Goal: Transaction & Acquisition: Purchase product/service

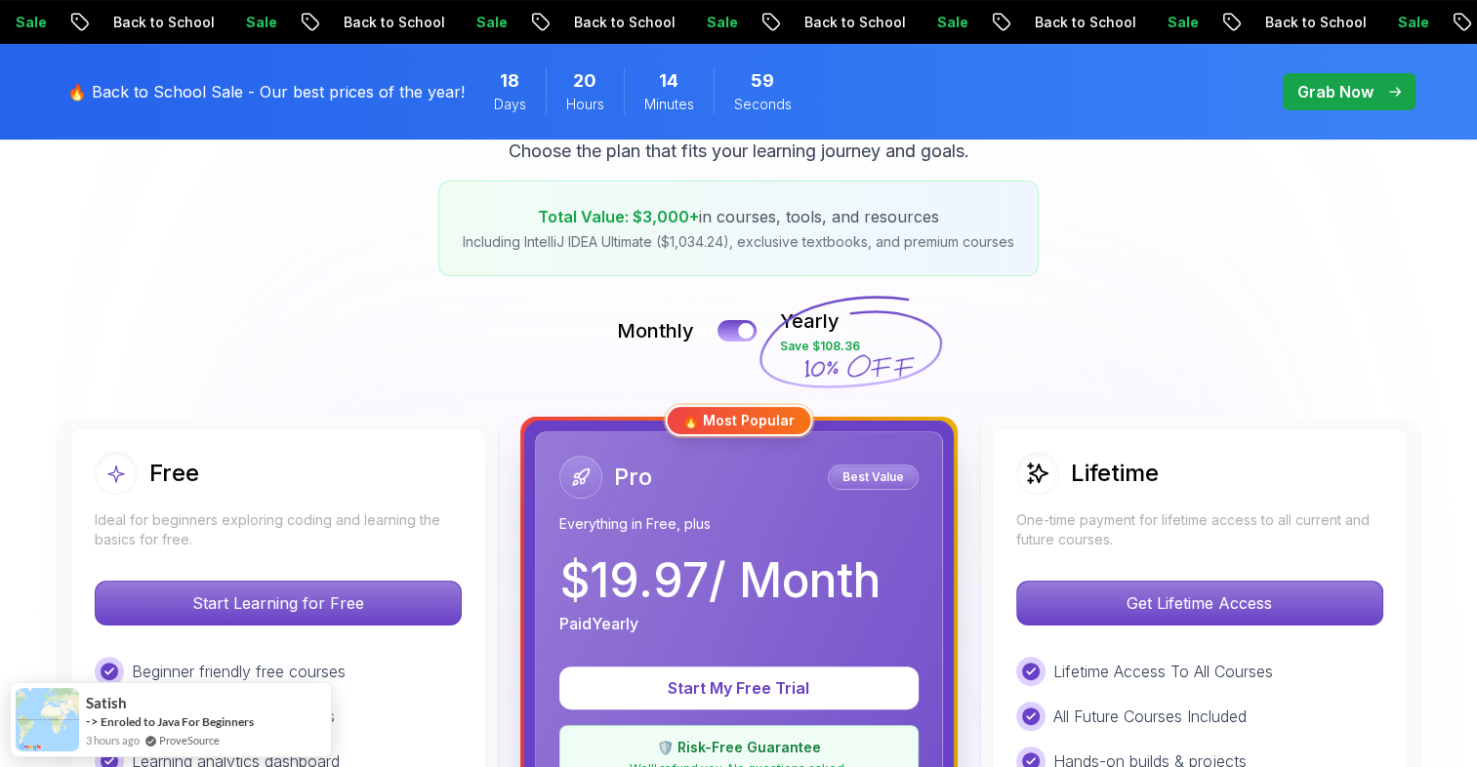
scroll to position [308, 0]
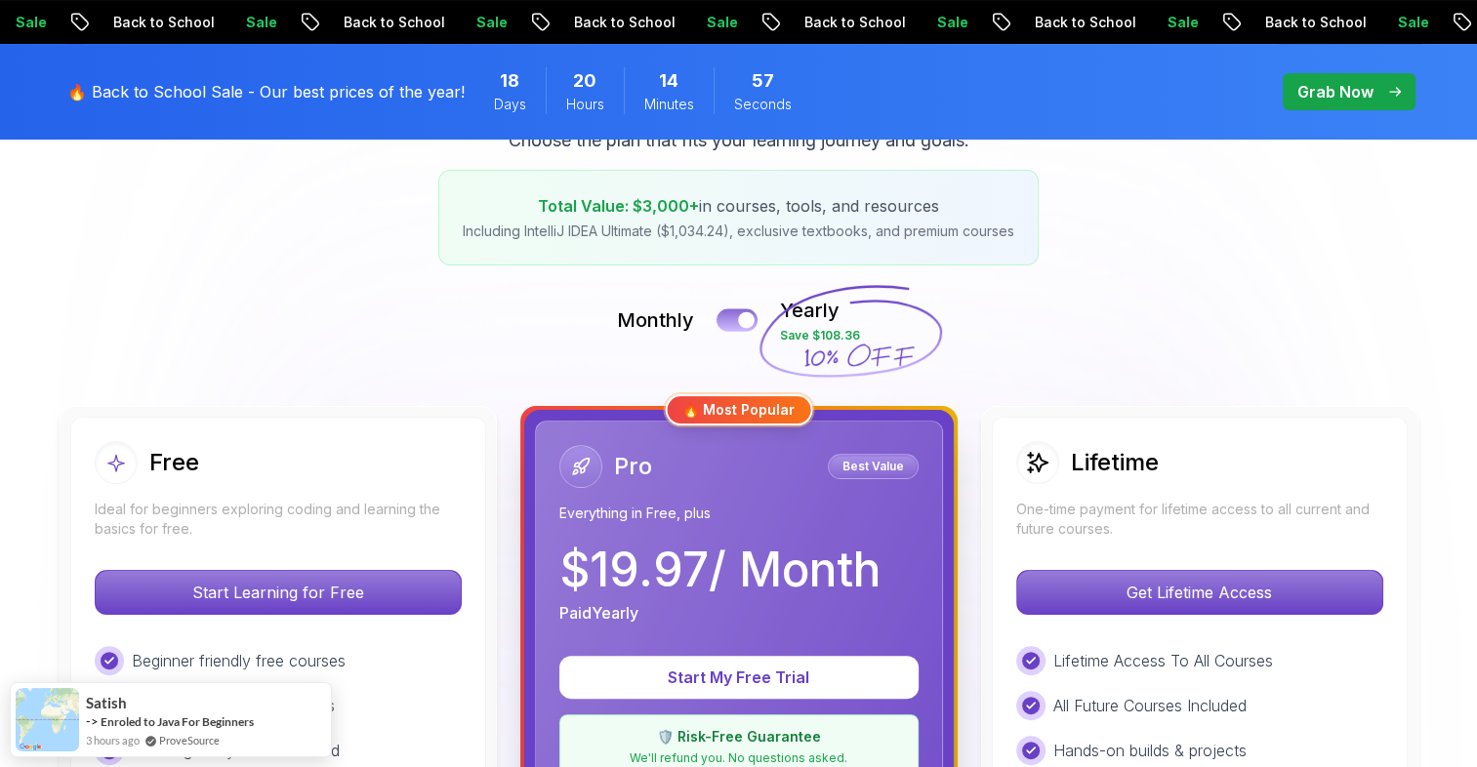
click at [742, 322] on div at bounding box center [746, 320] width 17 height 17
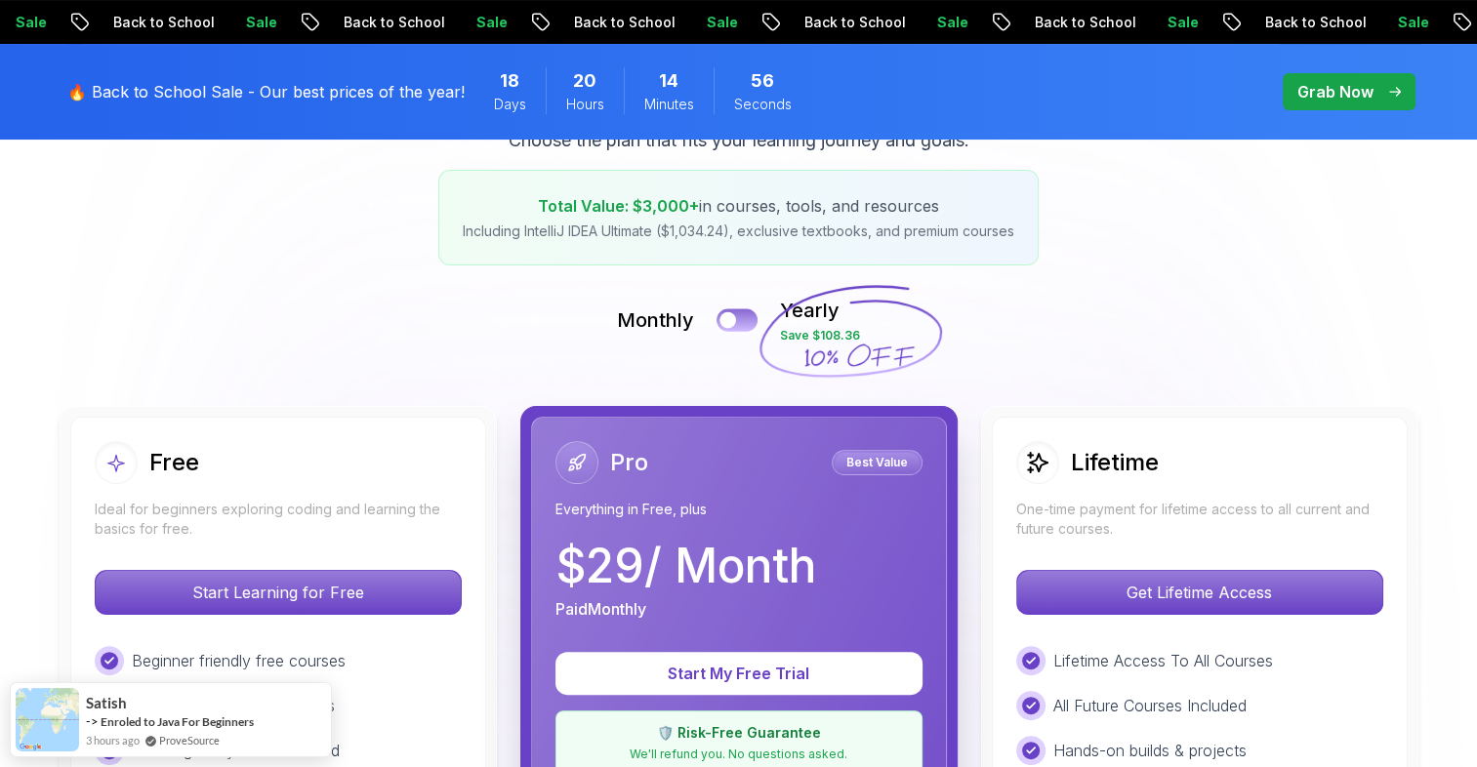
click at [742, 322] on button at bounding box center [737, 320] width 41 height 22
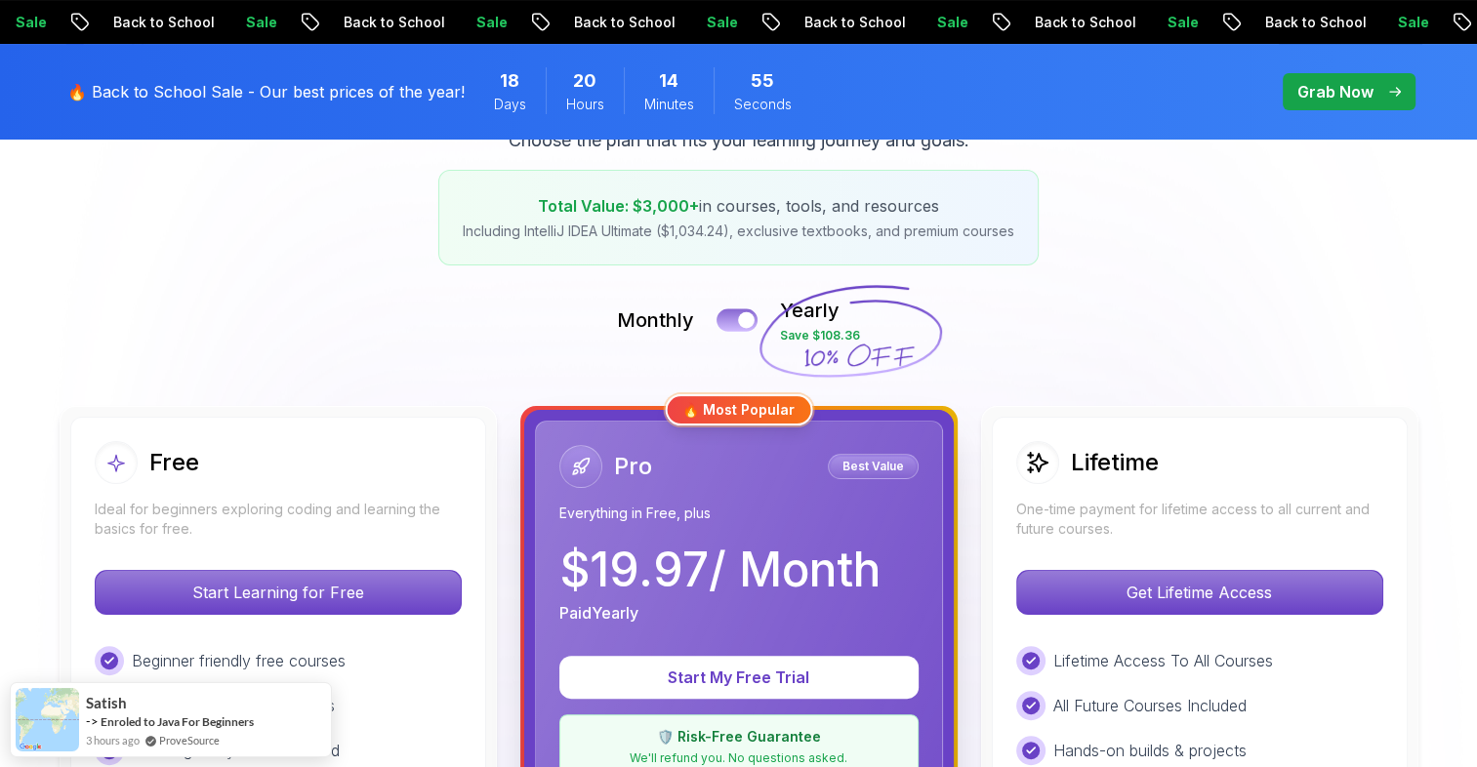
click at [742, 322] on div at bounding box center [746, 320] width 17 height 17
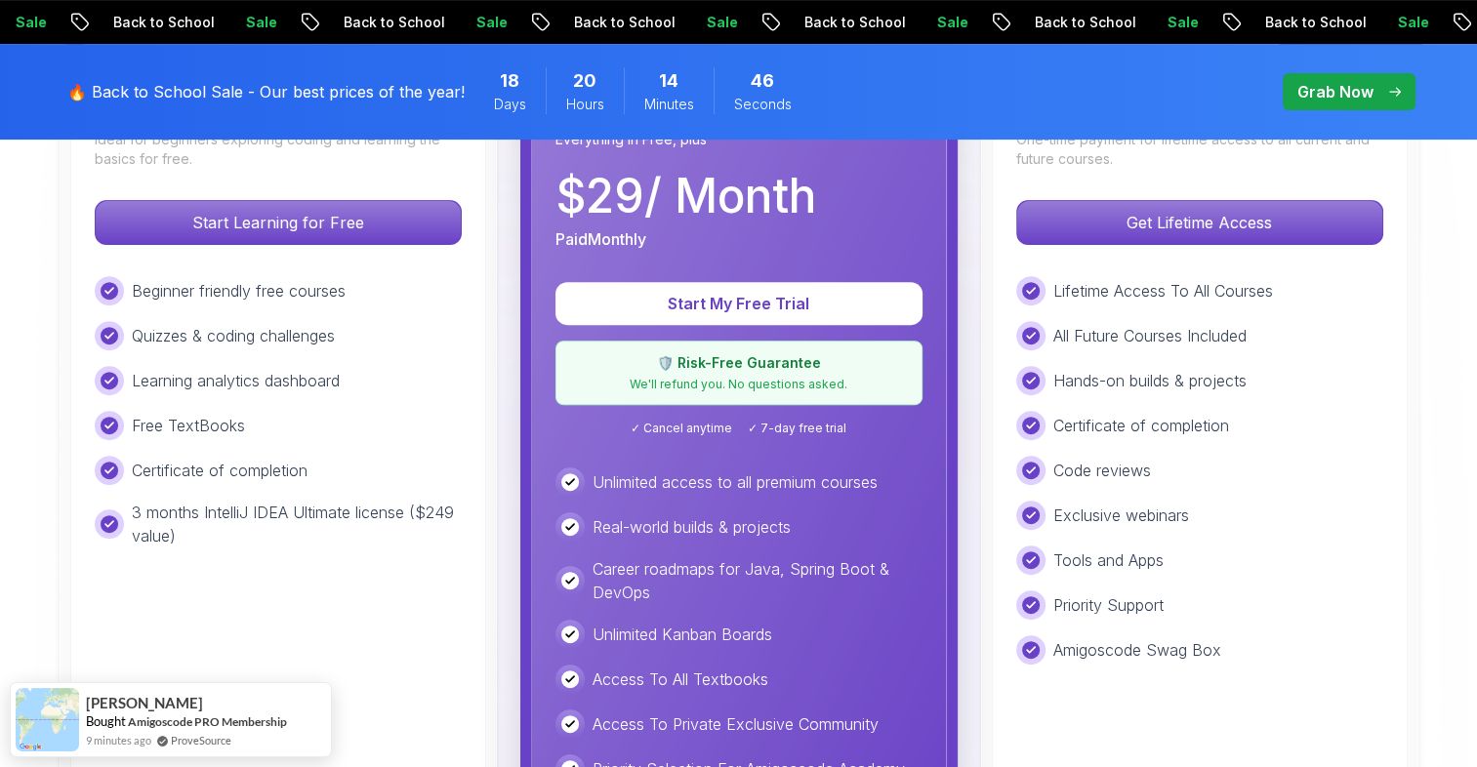
scroll to position [675, 0]
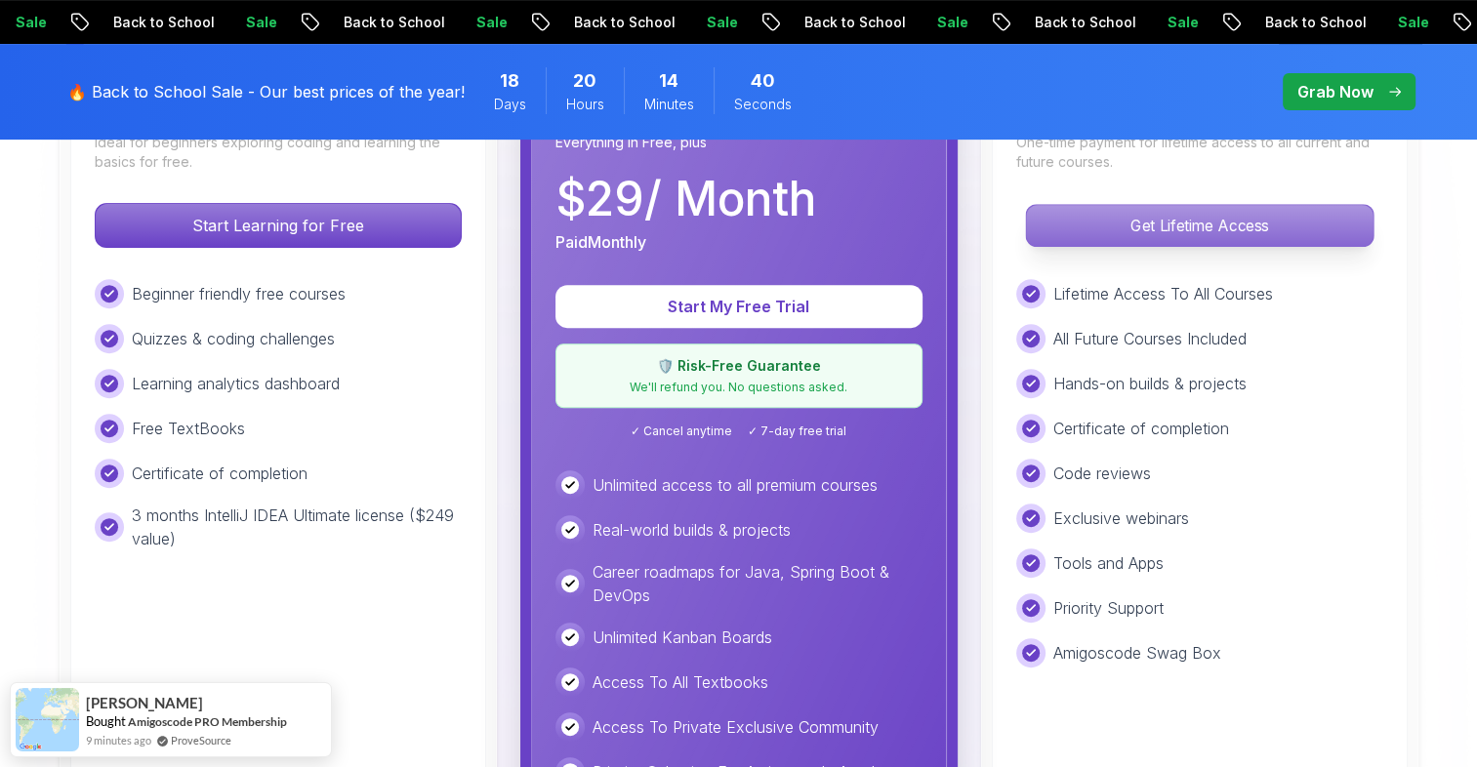
click at [1082, 215] on p "Get Lifetime Access" at bounding box center [1199, 225] width 347 height 41
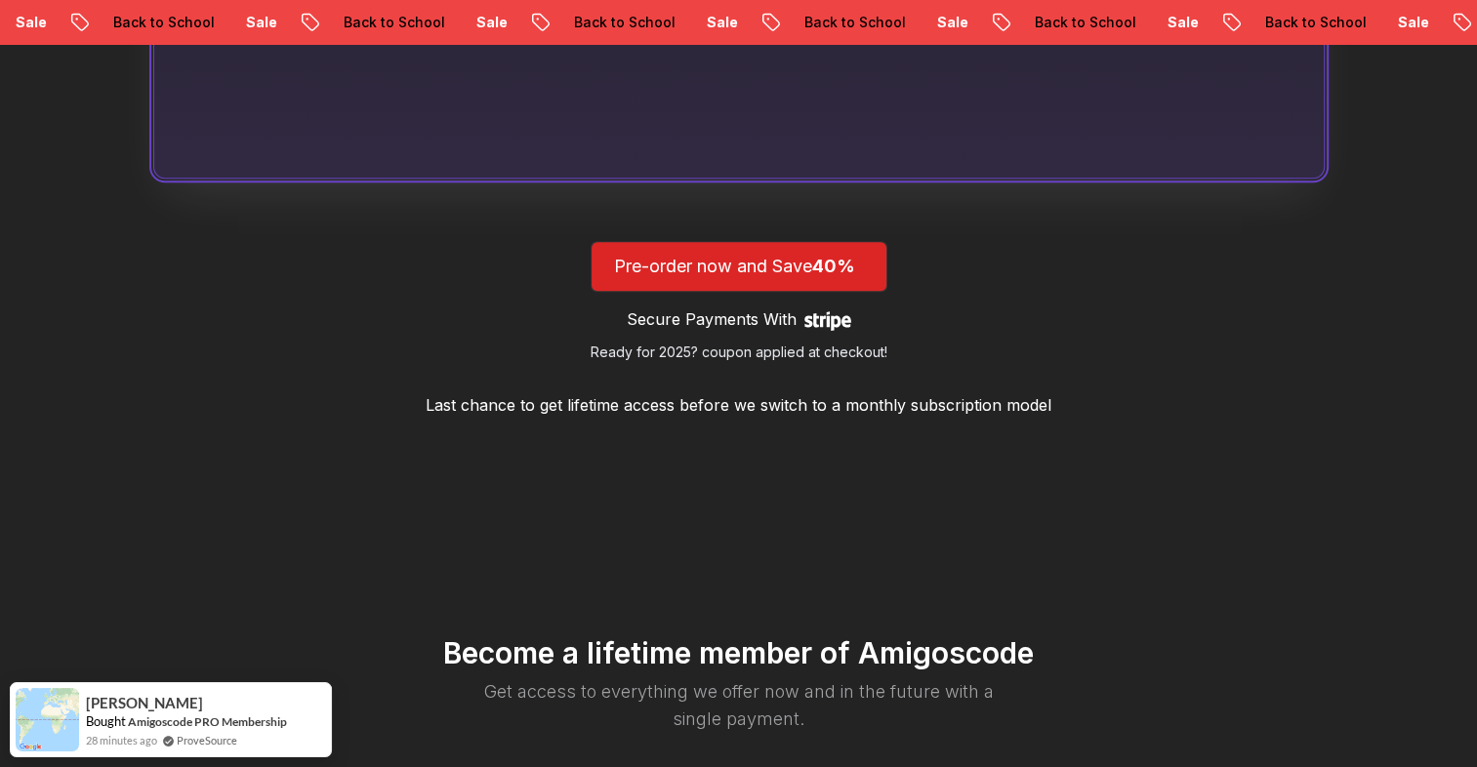
scroll to position [1776, 0]
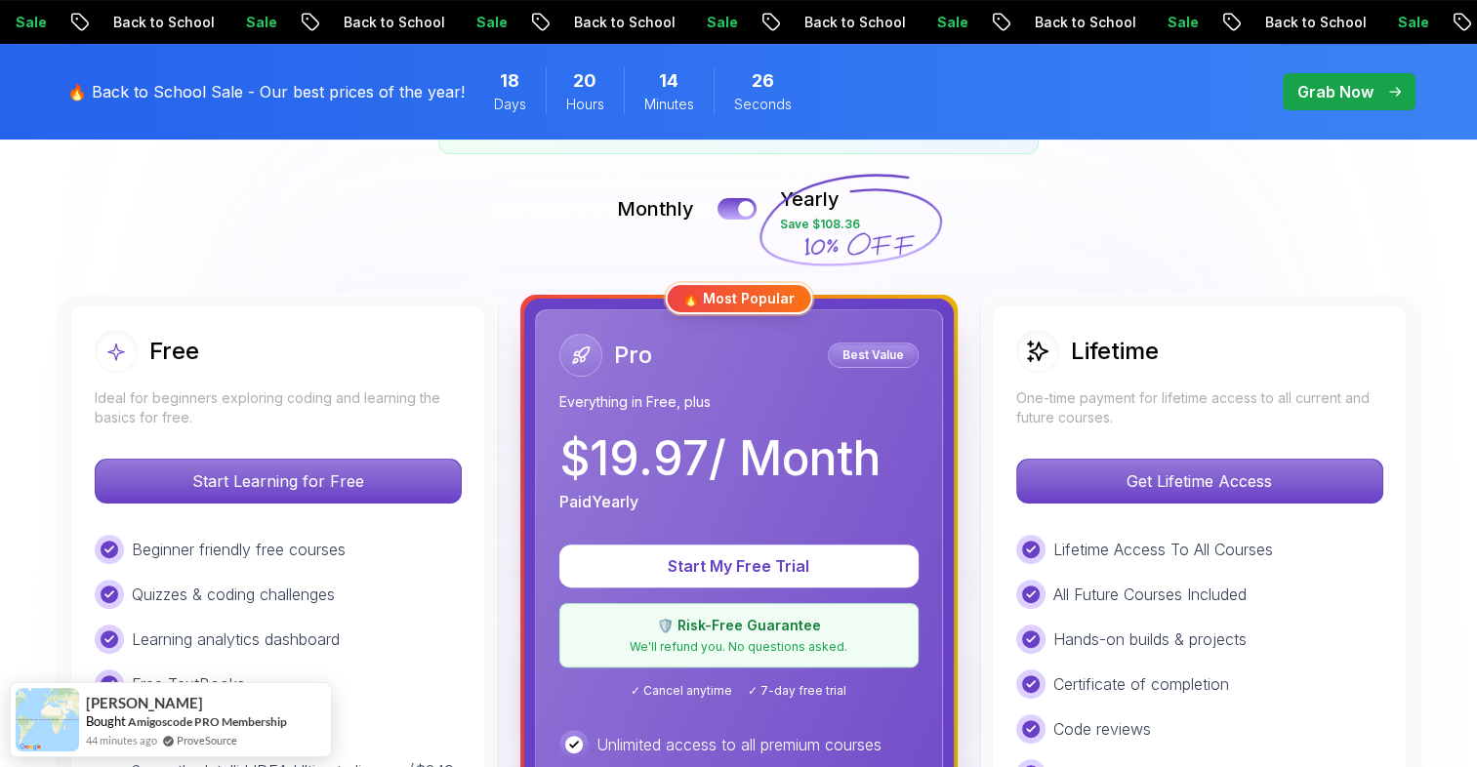
scroll to position [438, 0]
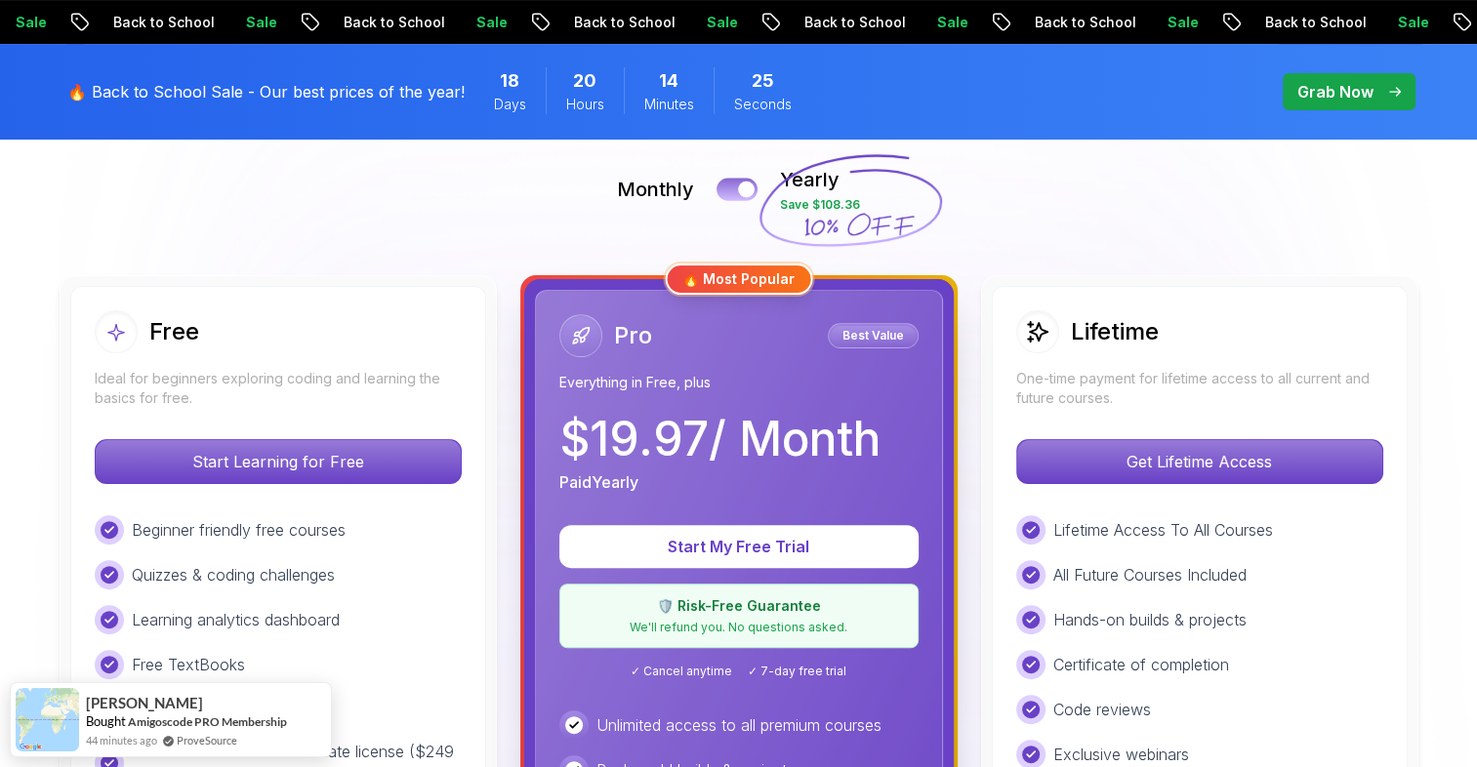
click at [744, 196] on div at bounding box center [746, 190] width 17 height 17
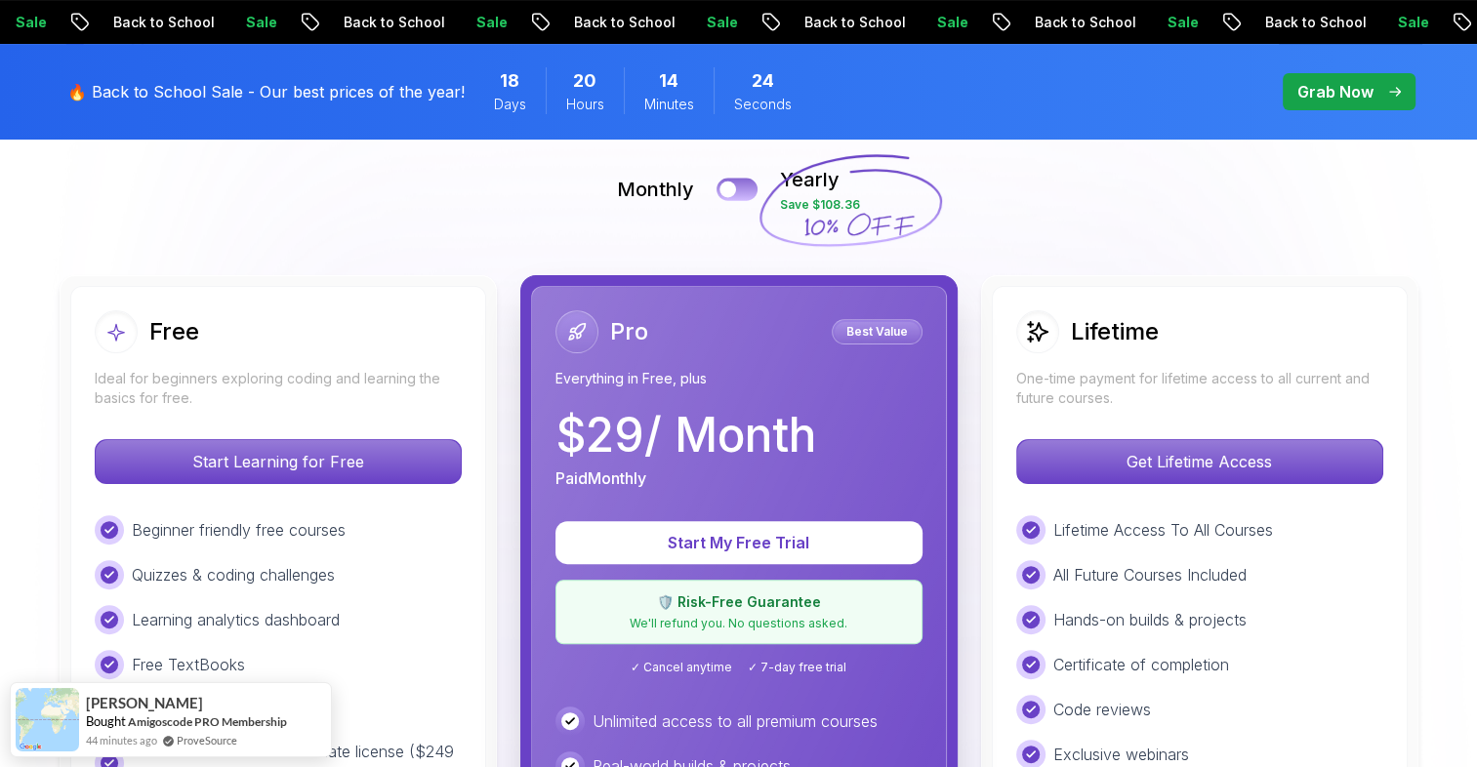
click at [744, 196] on button at bounding box center [737, 189] width 41 height 22
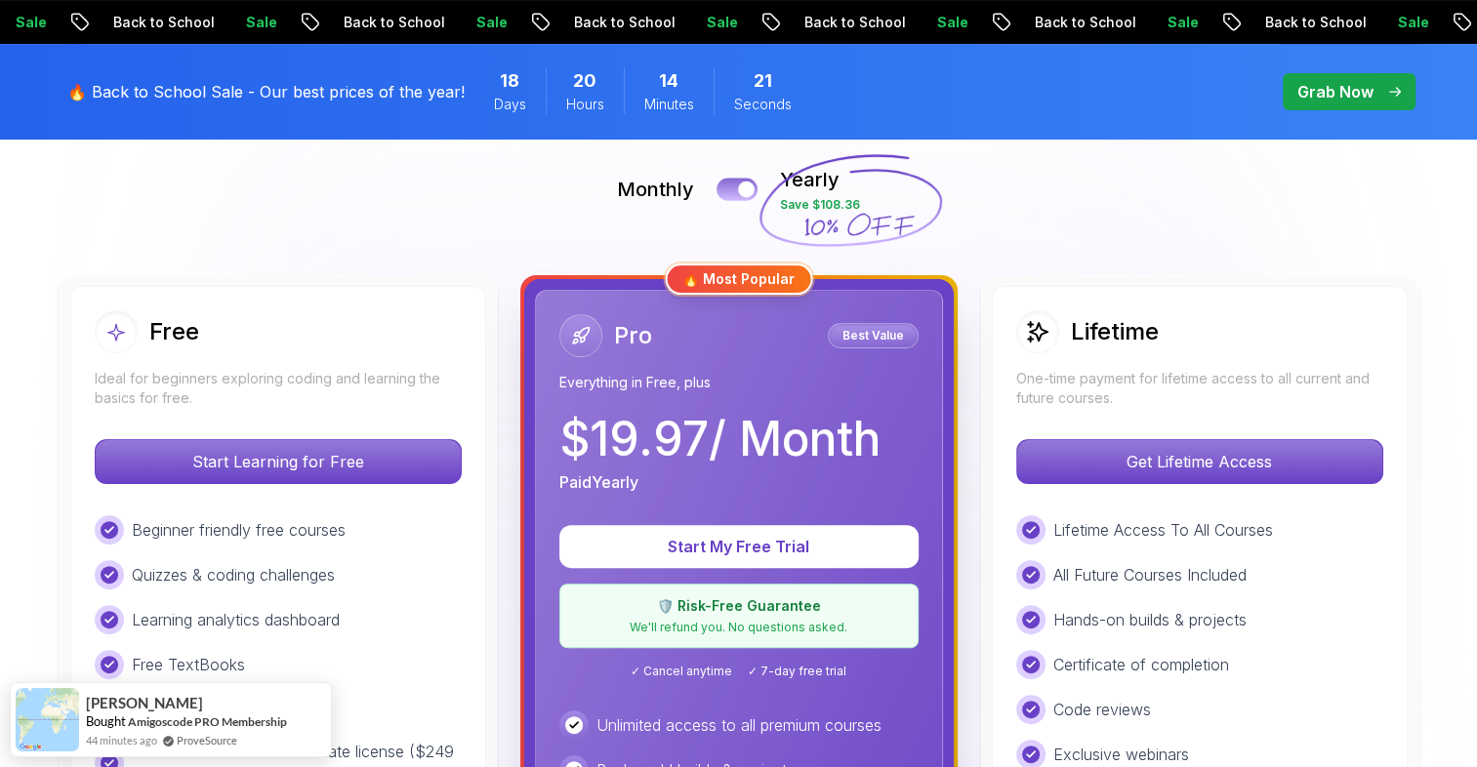
click at [744, 196] on div at bounding box center [746, 190] width 17 height 17
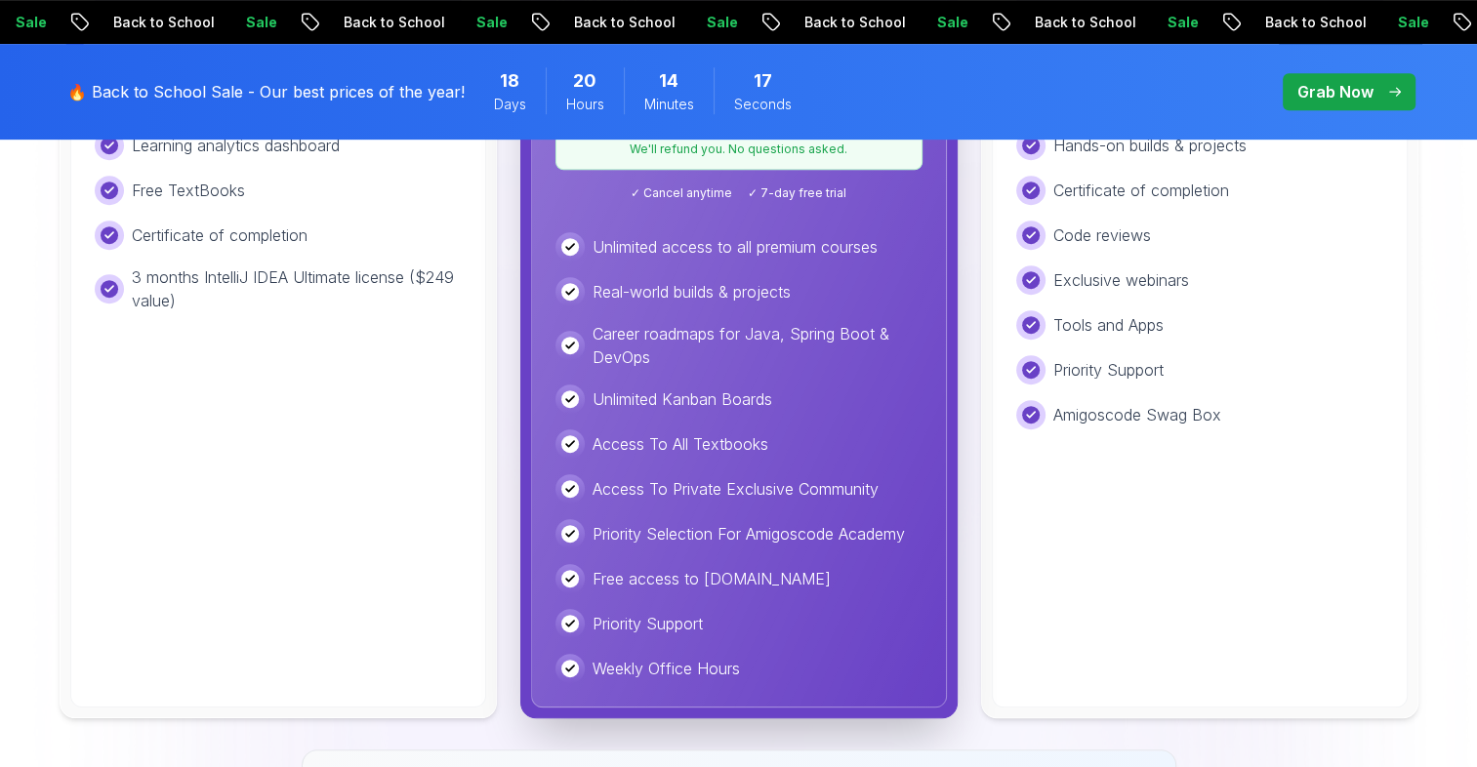
scroll to position [916, 0]
